Goal: Information Seeking & Learning: Find specific fact

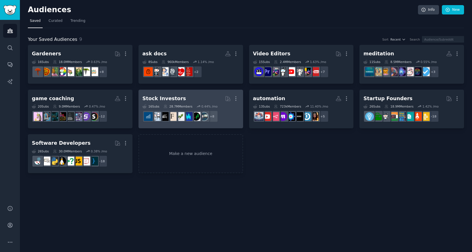
click at [201, 95] on h2 "Stock Investors More" at bounding box center [190, 99] width 97 height 10
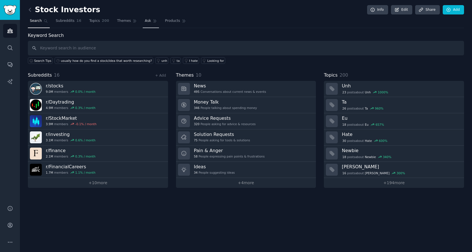
click at [145, 23] on span "Ask" at bounding box center [148, 20] width 6 height 5
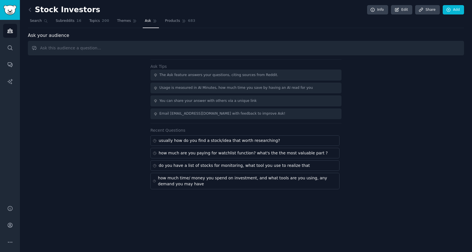
click at [42, 16] on div "Stock Investors Info Edit Share Add" at bounding box center [246, 11] width 436 height 12
click at [38, 19] on span "Search" at bounding box center [36, 20] width 12 height 5
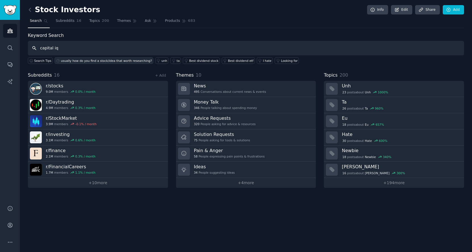
type input "capital iq"
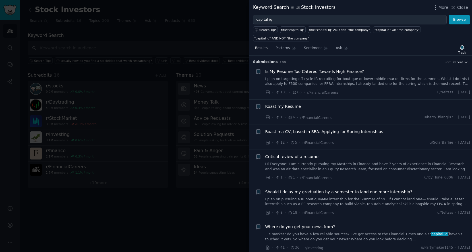
click at [215, 43] on div at bounding box center [236, 126] width 472 height 252
